Goal: Go to known website: Access a specific website the user already knows

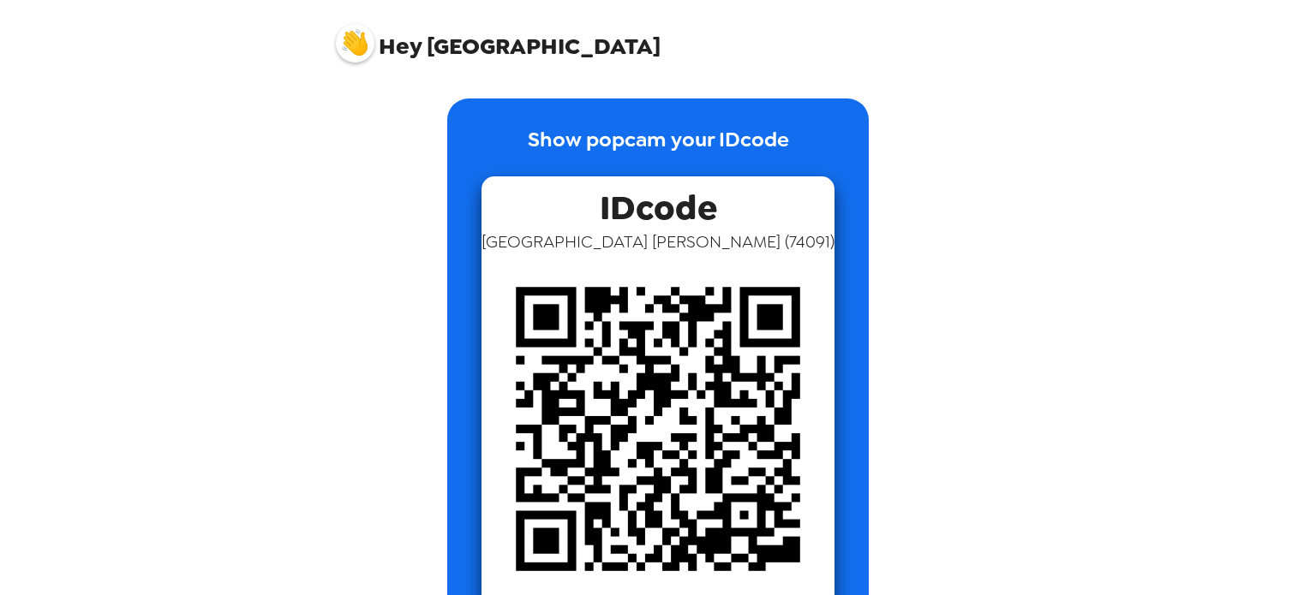
click at [668, 444] on img at bounding box center [657, 429] width 353 height 353
